Goal: Find specific page/section: Locate item on page

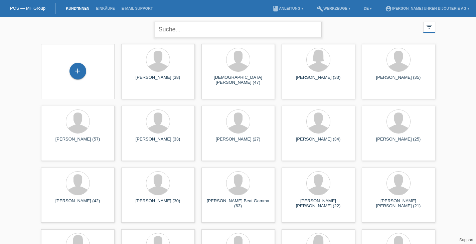
drag, startPoint x: 213, startPoint y: 29, endPoint x: 219, endPoint y: 20, distance: 11.3
click at [215, 24] on input "text" at bounding box center [238, 30] width 167 height 16
type input "häni"
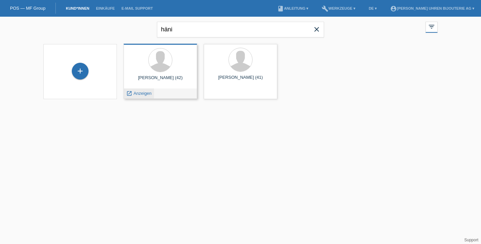
click at [142, 92] on span "Anzeigen" at bounding box center [143, 93] width 18 height 5
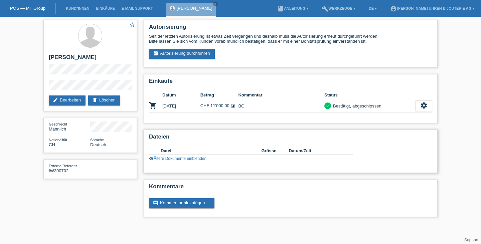
click at [168, 161] on link "visibility Ältere Dokumente einblenden" at bounding box center [177, 158] width 57 height 5
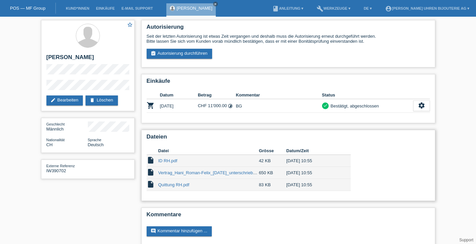
click at [162, 161] on link "ID RH.pdf" at bounding box center [167, 160] width 19 height 5
click at [220, 173] on link "Vertrag_Hani_Roman-Felix_[DATE]_unterschrieben.pdf" at bounding box center [211, 172] width 107 height 5
click at [176, 187] on link "Quittung RH.pdf" at bounding box center [173, 185] width 31 height 5
click at [179, 188] on link "Quittung RH.pdf" at bounding box center [173, 185] width 31 height 5
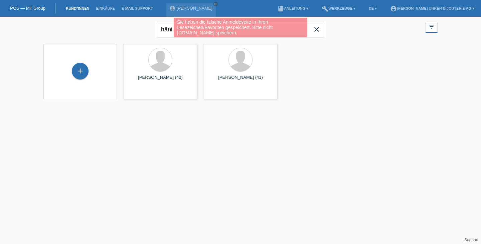
click at [309, 29] on div "Sie haben die falsche Anmeldeseite in Ihren Lesezeichen/Favoriten gespeichert. …" at bounding box center [240, 28] width 289 height 21
click at [317, 29] on div "Sie haben die falsche Anmeldeseite in Ihren Lesezeichen/Favoriten gespeichert. …" at bounding box center [240, 28] width 289 height 21
click at [168, 31] on div "Sie haben die falsche Anmeldeseite in Ihren Lesezeichen/Favoriten gespeichert. …" at bounding box center [240, 28] width 289 height 21
click at [169, 30] on div "Sie haben die falsche Anmeldeseite in Ihren Lesezeichen/Favoriten gespeichert. …" at bounding box center [240, 28] width 289 height 21
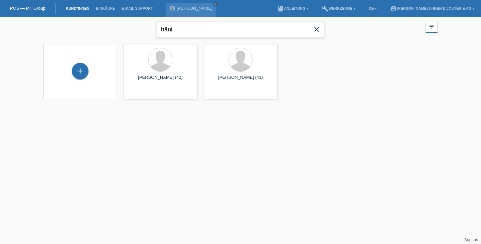
click at [255, 26] on input "häni" at bounding box center [240, 30] width 167 height 16
type input "h"
type input "Zesiger"
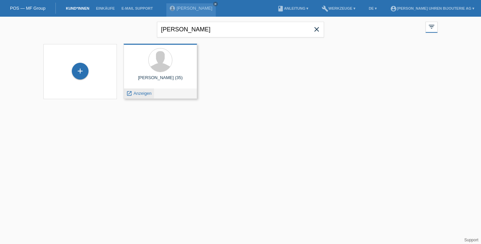
click at [141, 96] on div "launch Anzeigen" at bounding box center [139, 94] width 30 height 10
click at [133, 94] on link "launch Anzeigen" at bounding box center [138, 93] width 25 height 5
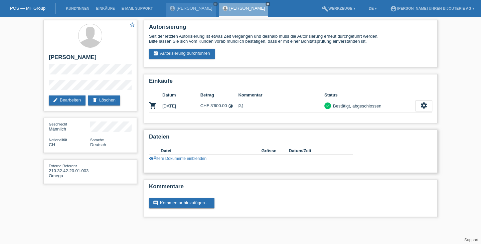
click at [185, 158] on link "visibility Ältere Dokumente einblenden" at bounding box center [177, 158] width 57 height 5
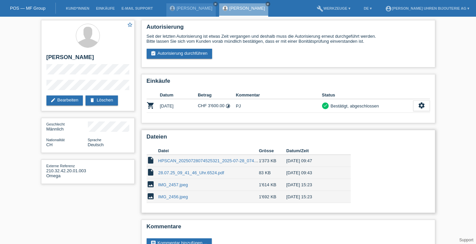
click at [188, 187] on link "IMG_2457.jpeg" at bounding box center [173, 185] width 30 height 5
click at [170, 199] on link "IMG_2456.jpeg" at bounding box center [173, 197] width 30 height 5
